Goal: Task Accomplishment & Management: Manage account settings

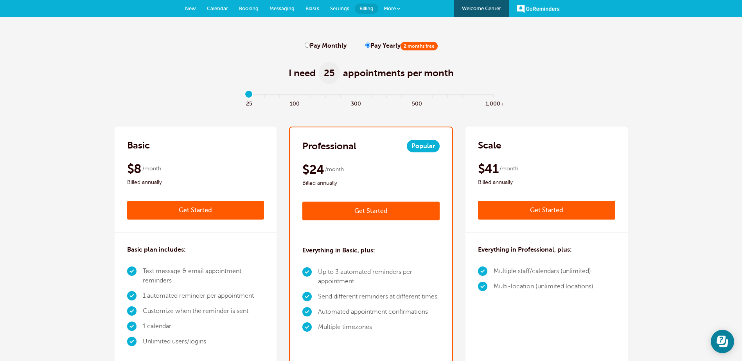
click at [223, 5] on link "Calendar" at bounding box center [217, 8] width 32 height 17
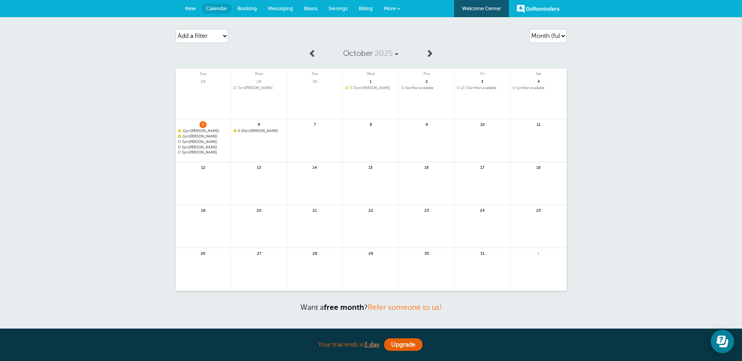
click at [200, 142] on span "3pm Amy Nicely" at bounding box center [203, 142] width 51 height 4
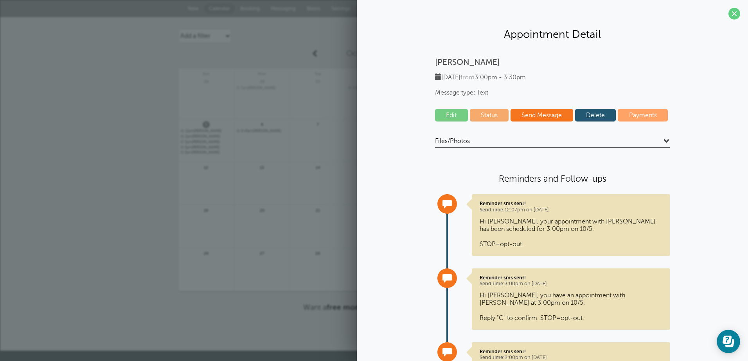
scroll to position [68, 0]
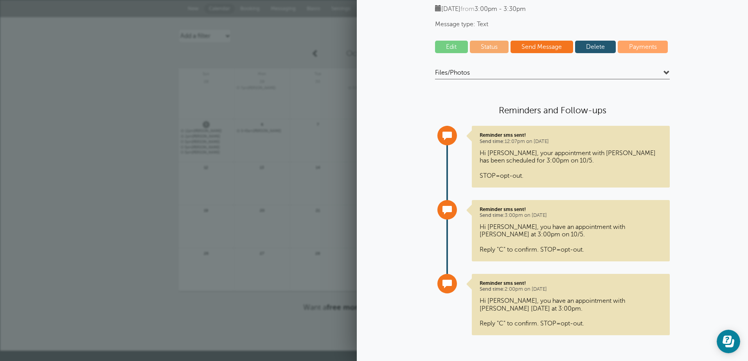
click at [663, 72] on span at bounding box center [666, 73] width 6 height 6
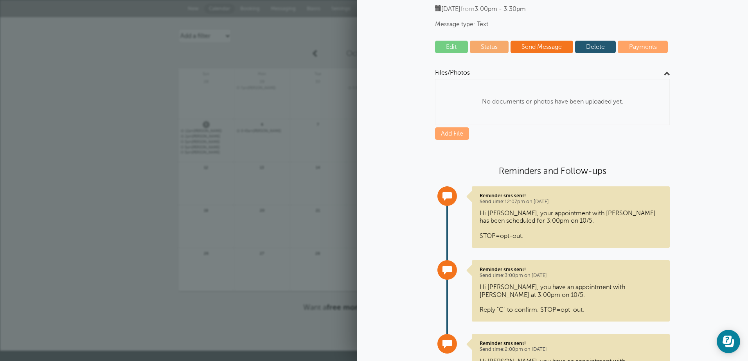
click at [663, 72] on span at bounding box center [666, 73] width 6 height 6
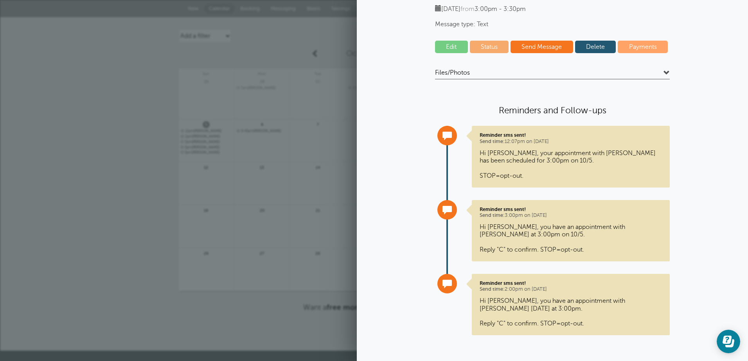
scroll to position [0, 0]
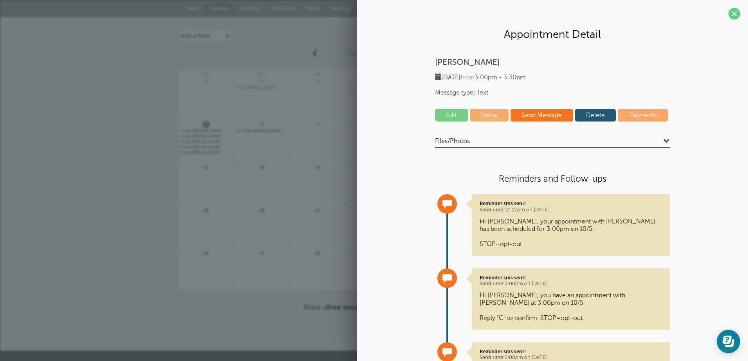
drag, startPoint x: 727, startPoint y: 13, endPoint x: 691, endPoint y: 44, distance: 47.5
click at [728, 13] on span at bounding box center [734, 14] width 12 height 12
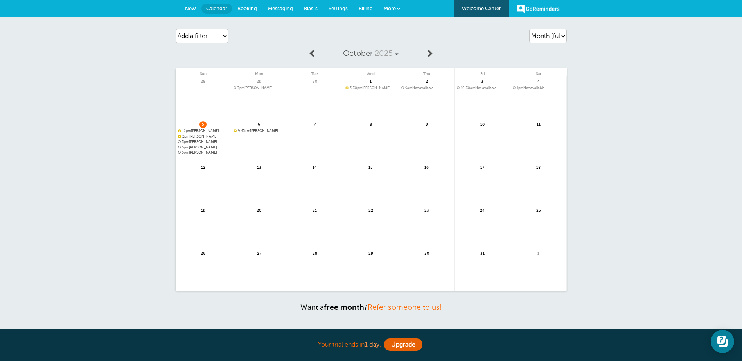
click at [204, 142] on span "3pm Amy Nicely" at bounding box center [203, 142] width 51 height 4
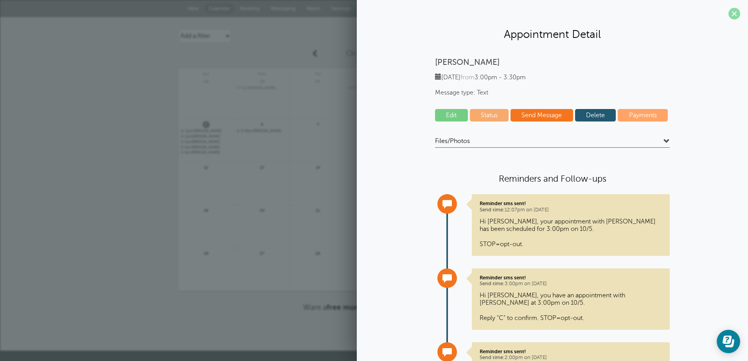
click at [728, 16] on span at bounding box center [734, 14] width 12 height 12
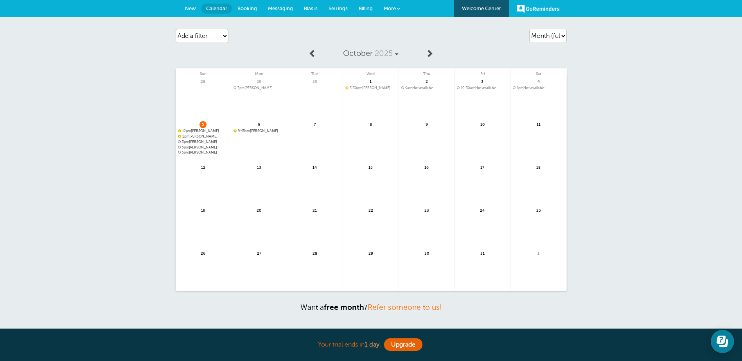
click at [205, 147] on span "5pm Angela Blazer" at bounding box center [203, 147] width 51 height 4
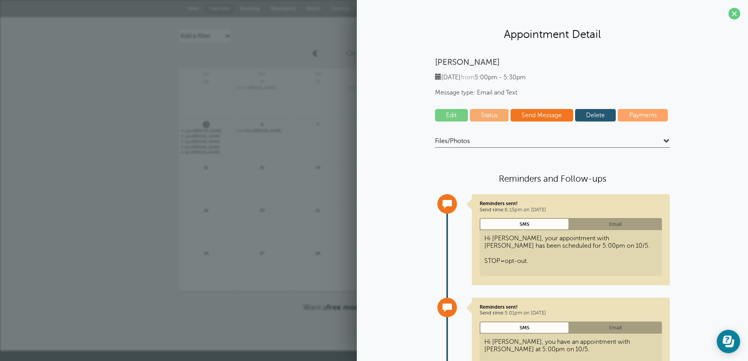
click at [448, 113] on link "Edit" at bounding box center [451, 115] width 33 height 13
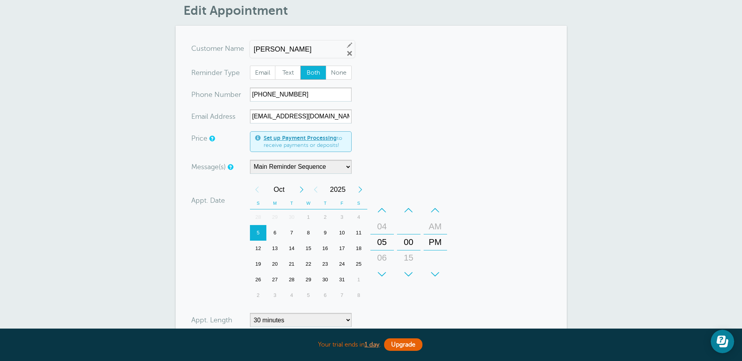
scroll to position [78, 0]
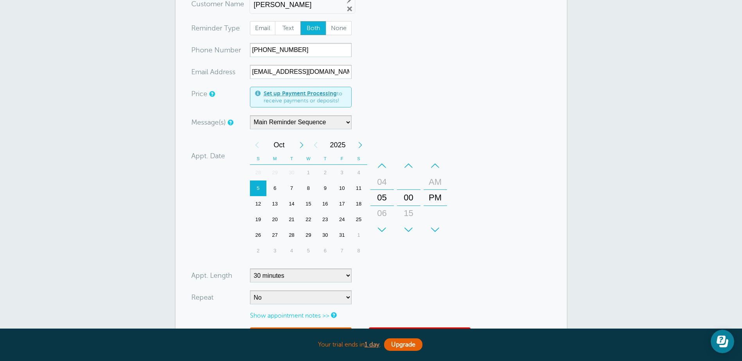
click at [293, 188] on div "7" at bounding box center [291, 189] width 17 height 16
click at [381, 227] on div "+" at bounding box center [381, 230] width 23 height 16
click at [384, 166] on div "–" at bounding box center [381, 166] width 23 height 16
click at [387, 165] on div "–" at bounding box center [381, 166] width 23 height 16
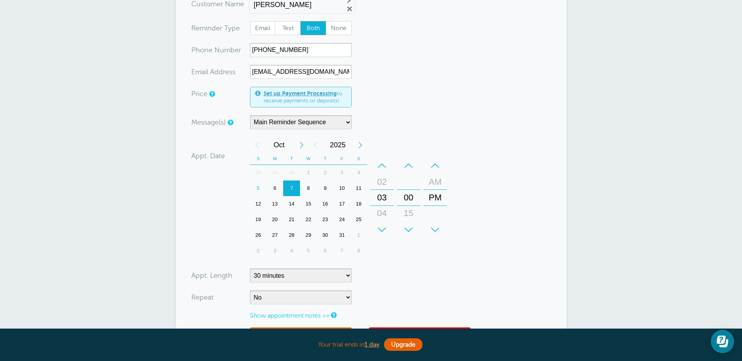
click at [387, 165] on div "–" at bounding box center [381, 166] width 23 height 16
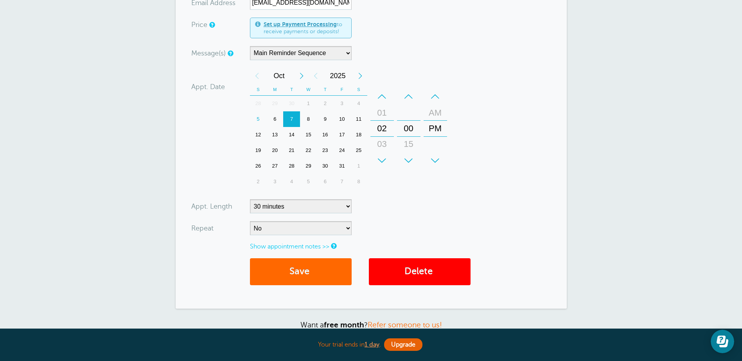
scroll to position [148, 0]
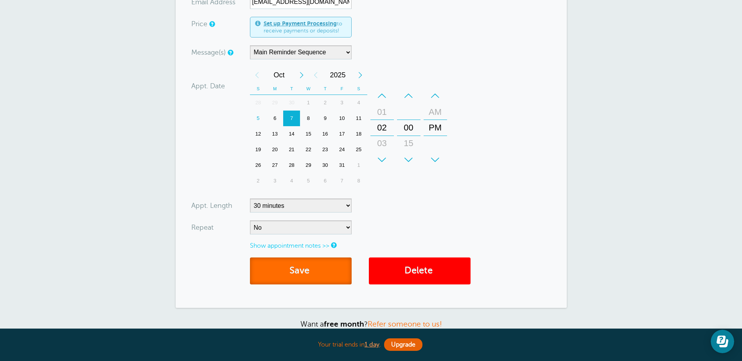
click at [297, 273] on button "Save" at bounding box center [301, 271] width 102 height 27
